Goal: Task Accomplishment & Management: Manage account settings

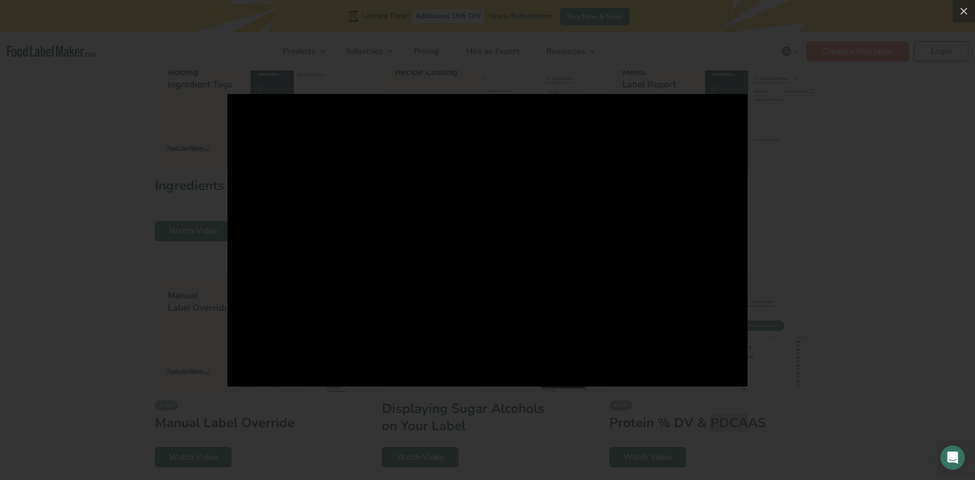
click at [807, 146] on div at bounding box center [487, 240] width 975 height 480
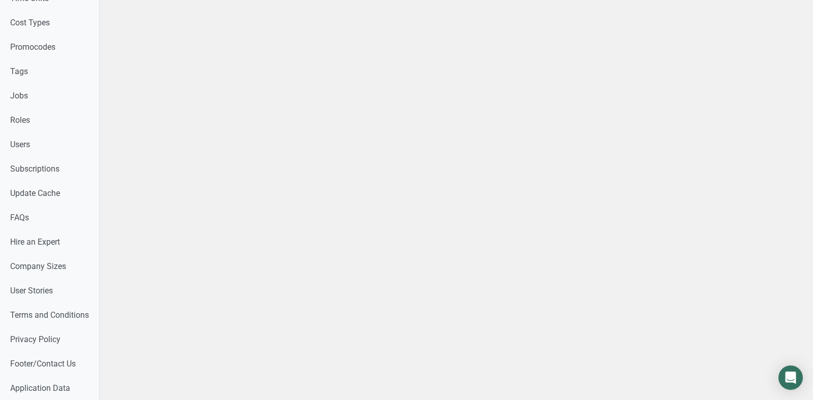
scroll to position [530, 0]
click at [35, 151] on link "Users" at bounding box center [53, 145] width 107 height 24
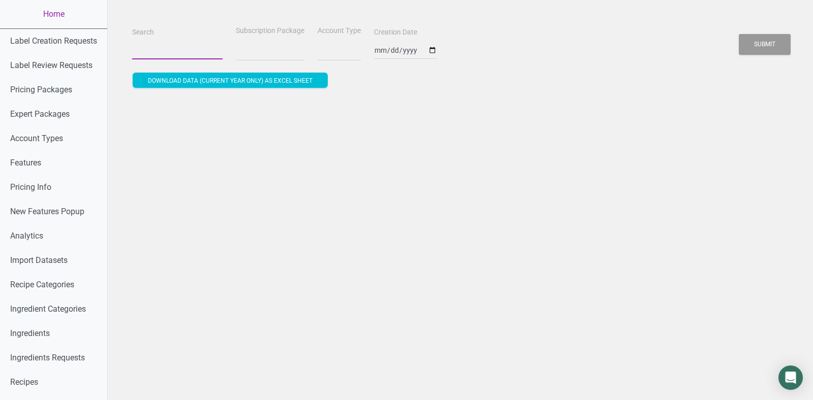
click at [170, 57] on input "Search" at bounding box center [177, 50] width 90 height 18
paste input "[PERSON_NAME][EMAIL_ADDRESS][DOMAIN_NAME]"
type input "[PERSON_NAME][EMAIL_ADDRESS][DOMAIN_NAME]"
select select
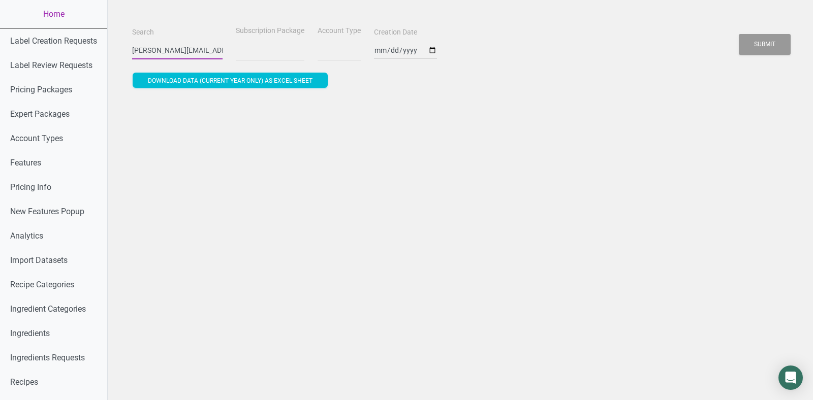
scroll to position [0, 27]
type input "[PERSON_NAME][EMAIL_ADDRESS][DOMAIN_NAME]"
click at [739, 34] on button "Submit" at bounding box center [765, 44] width 52 height 21
select select
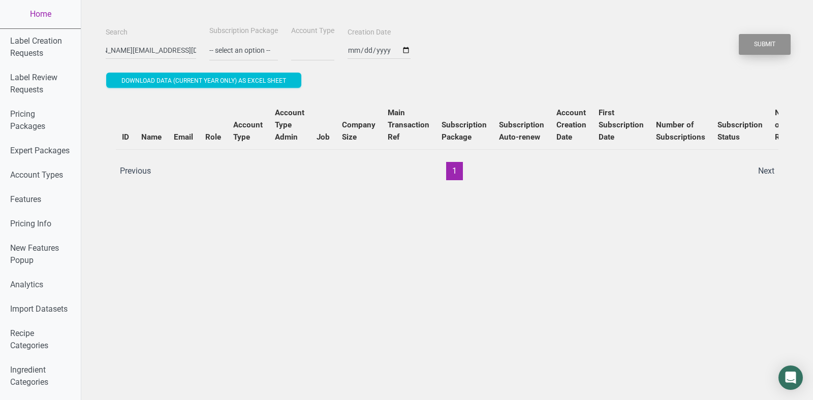
click at [772, 44] on button "Submit" at bounding box center [765, 44] width 52 height 21
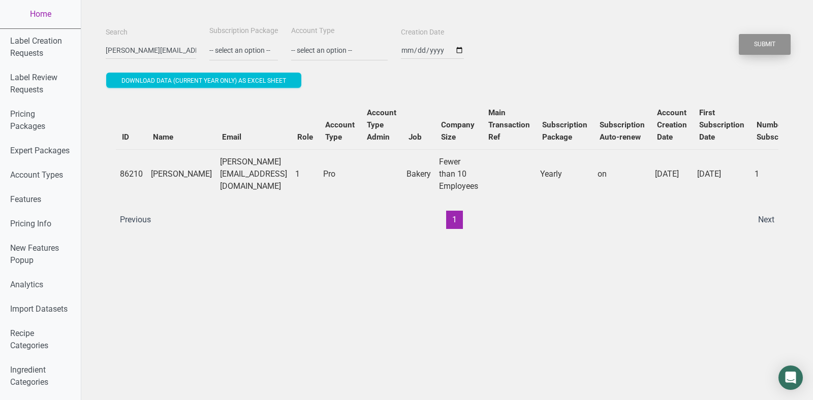
click at [770, 45] on button "Submit" at bounding box center [765, 44] width 52 height 21
